Goal: Task Accomplishment & Management: Use online tool/utility

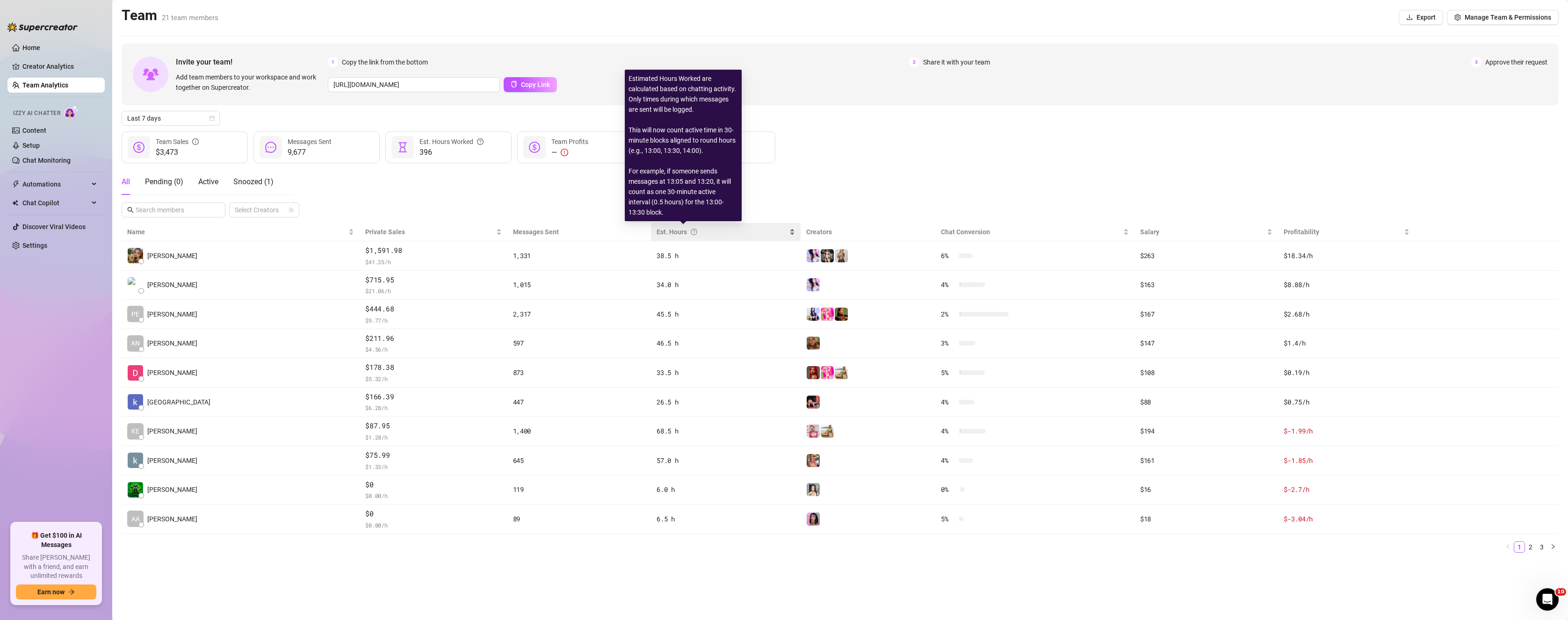
click at [657, 236] on div "Est. Hours" at bounding box center [722, 232] width 131 height 10
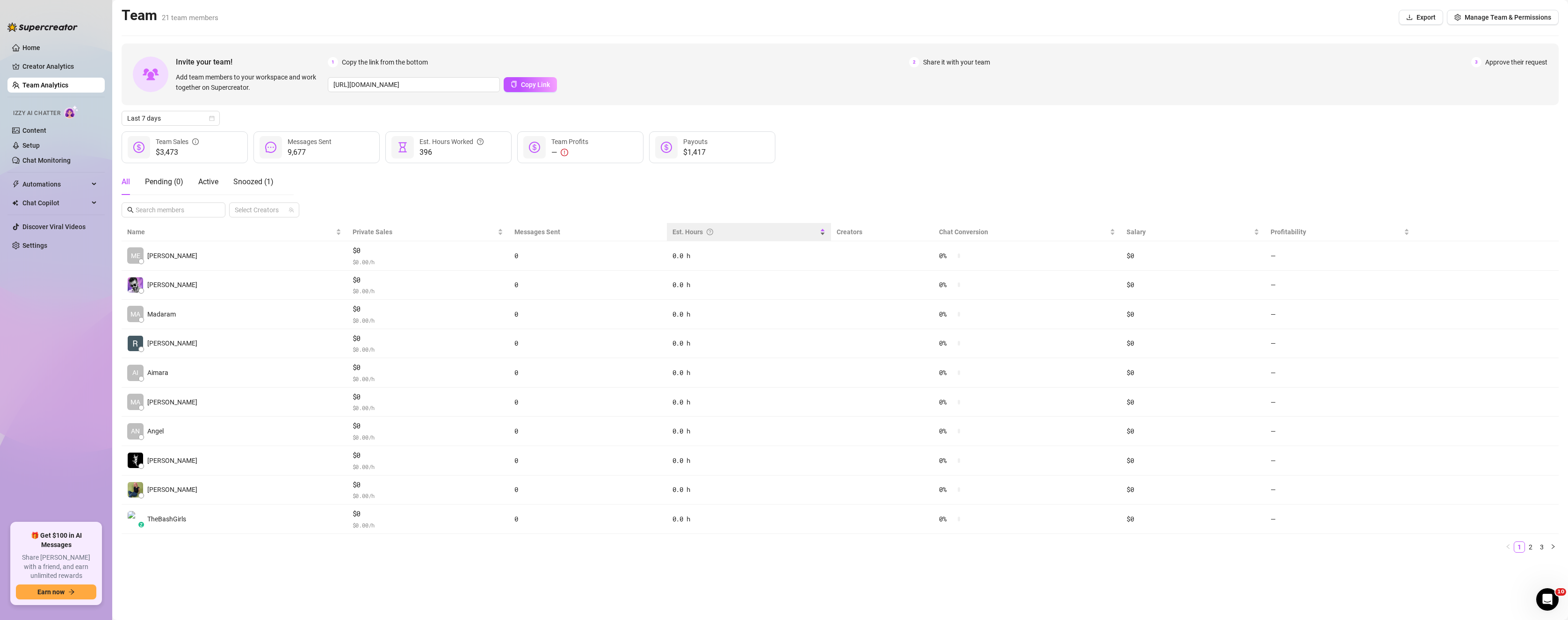
click at [672, 232] on div "Est. Hours" at bounding box center [748, 232] width 153 height 10
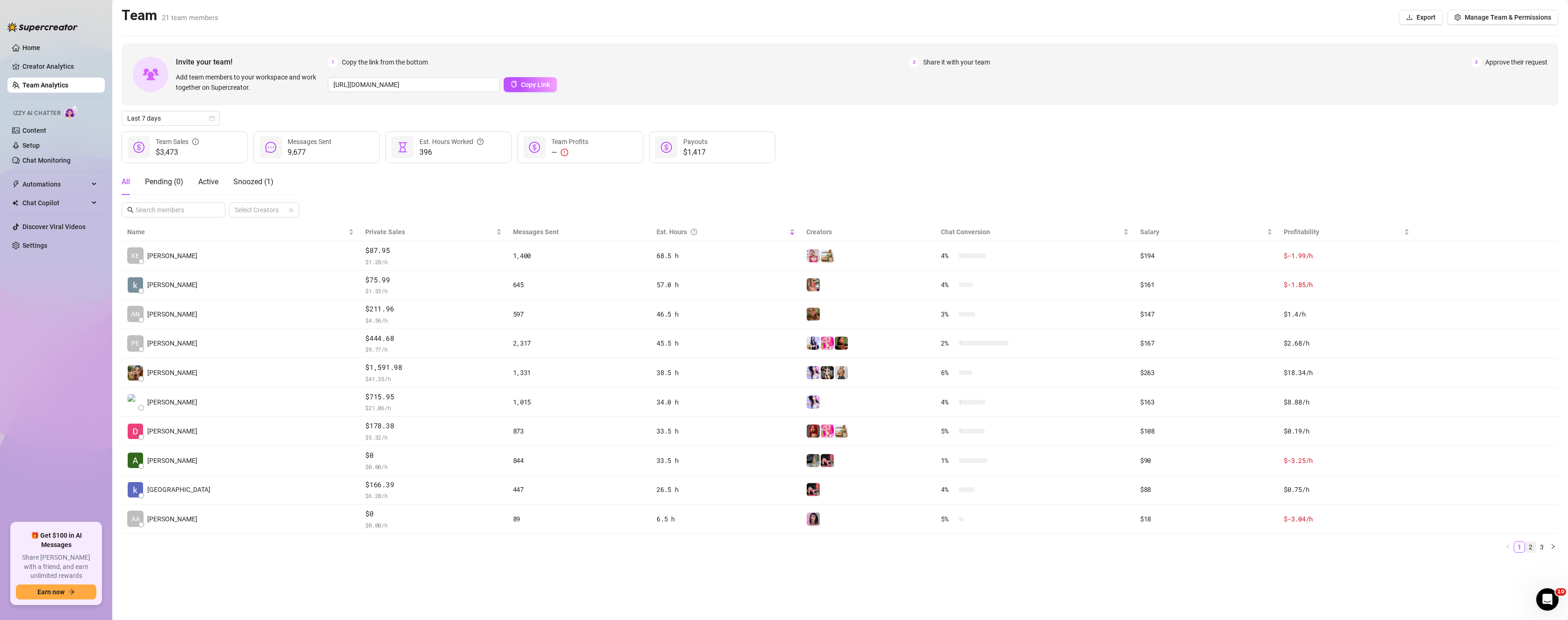
click at [1535, 546] on link "2" at bounding box center [1530, 547] width 10 height 10
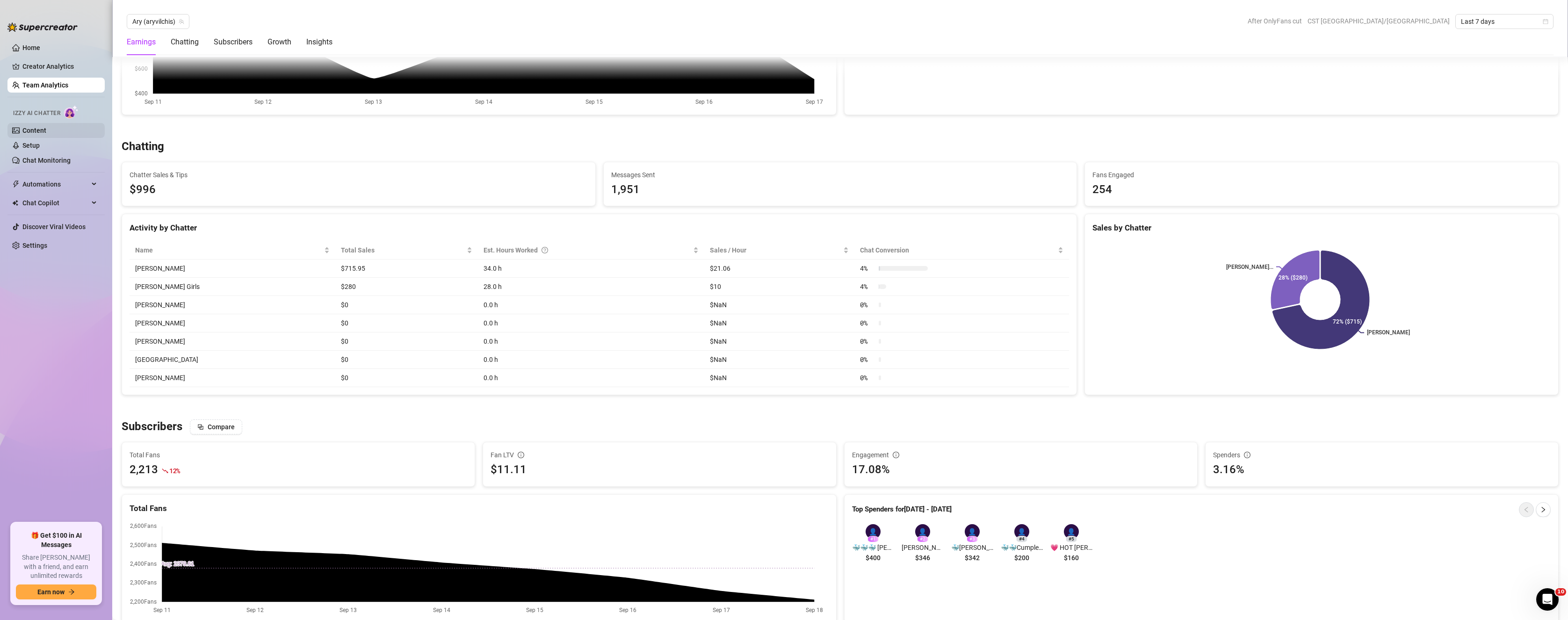
scroll to position [187, 0]
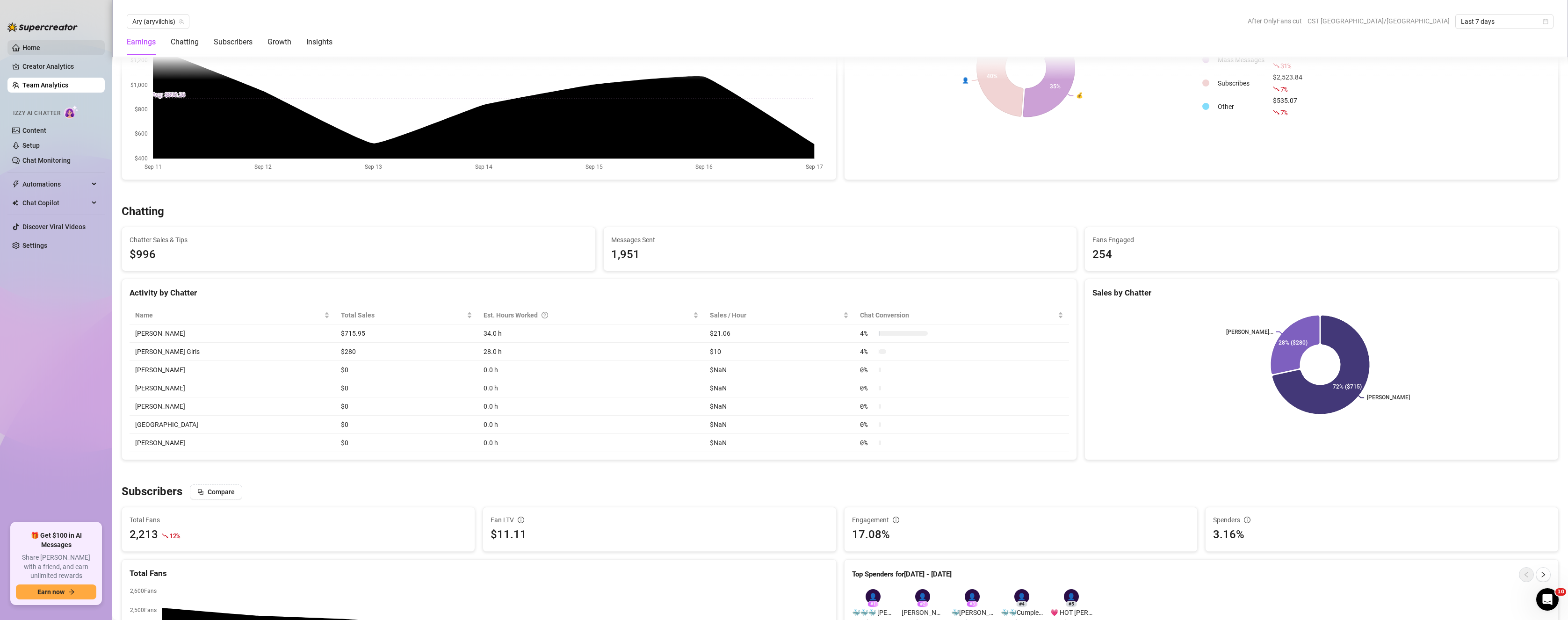
click at [40, 48] on link "Home" at bounding box center [31, 47] width 18 height 7
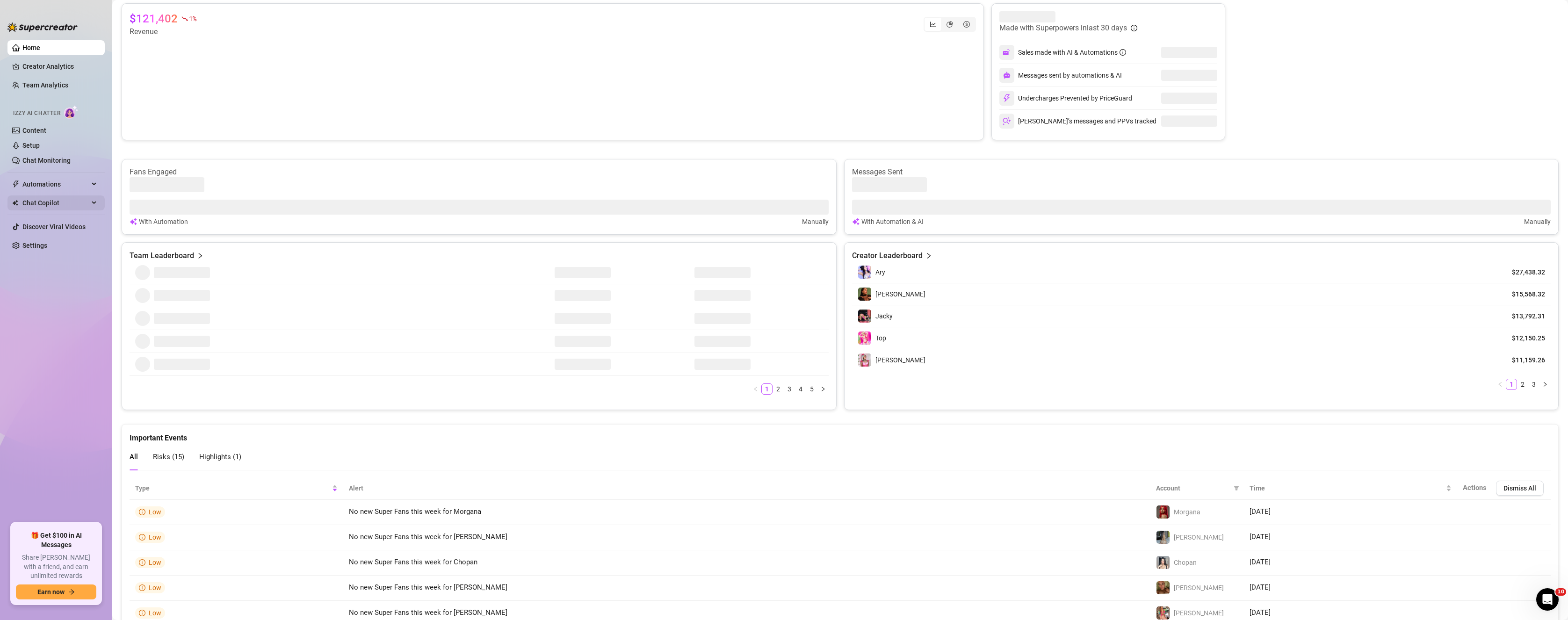
click at [52, 203] on span "Chat Copilot" at bounding box center [55, 203] width 66 height 15
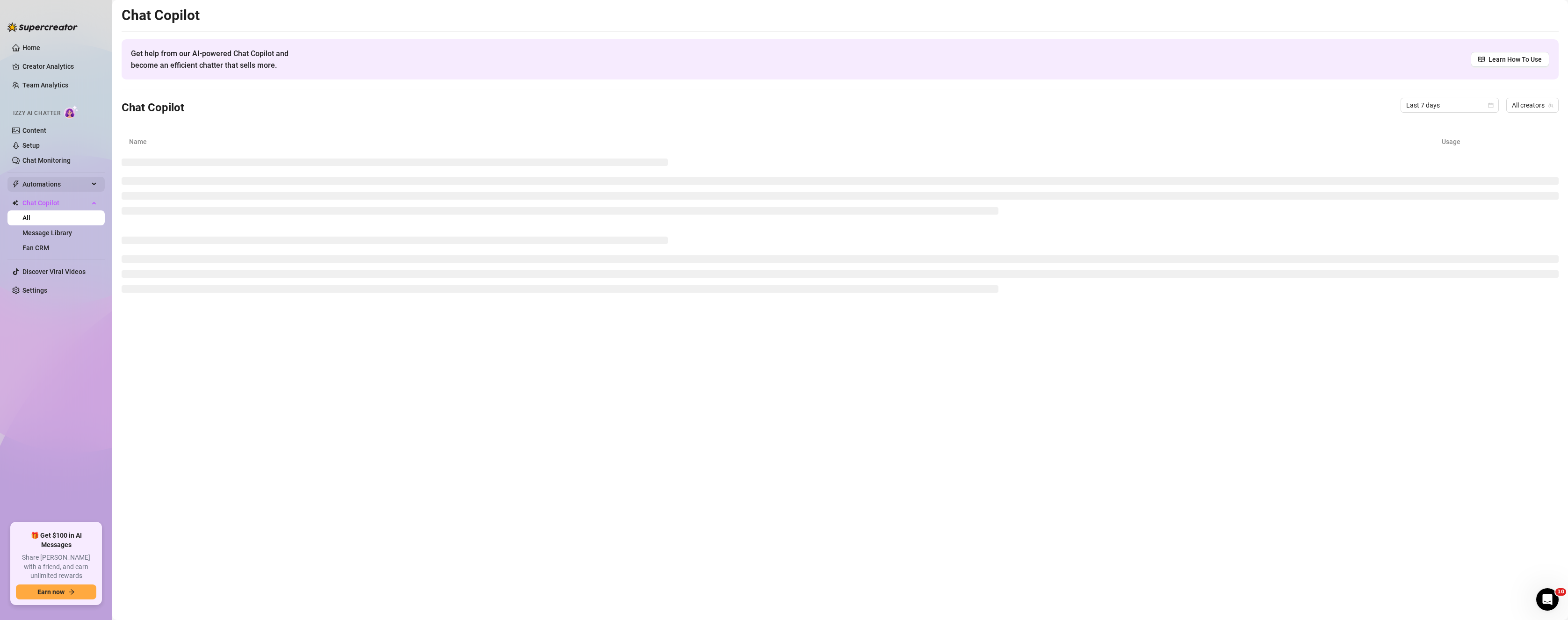
click at [70, 182] on span "Automations" at bounding box center [55, 184] width 66 height 15
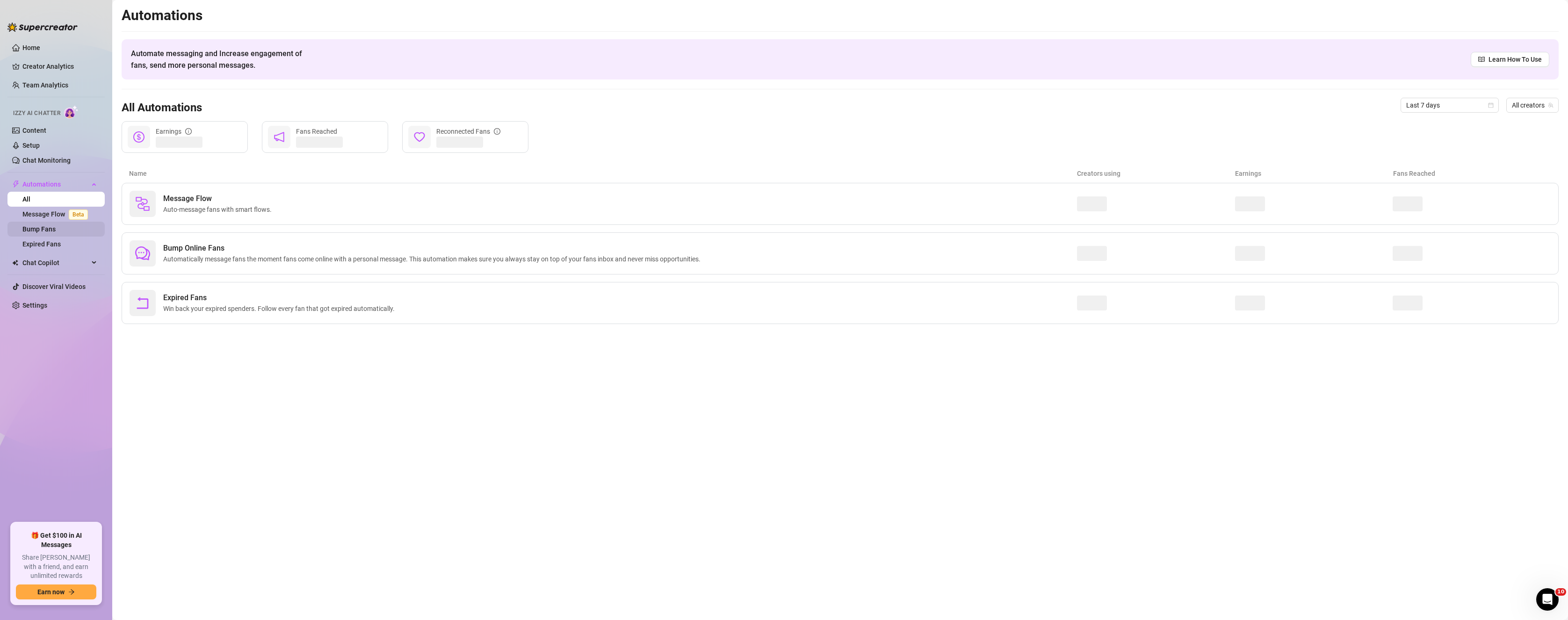
click at [47, 226] on link "Bump Fans" at bounding box center [38, 229] width 33 height 7
